Goal: Transaction & Acquisition: Download file/media

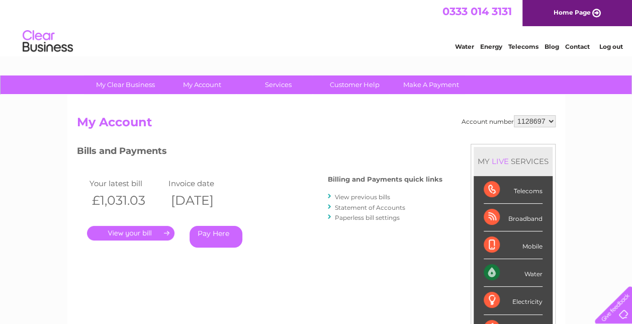
click at [145, 237] on link "." at bounding box center [130, 233] width 87 height 15
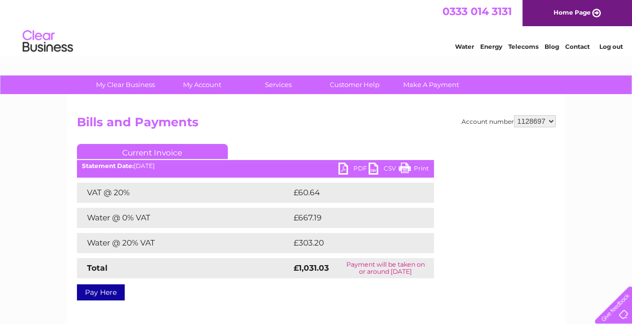
click at [360, 166] on link "PDF" at bounding box center [353, 169] width 30 height 15
